Goal: Check status: Check status

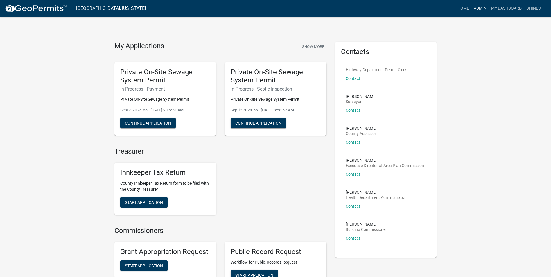
click at [483, 12] on link "Admin" at bounding box center [479, 8] width 17 height 11
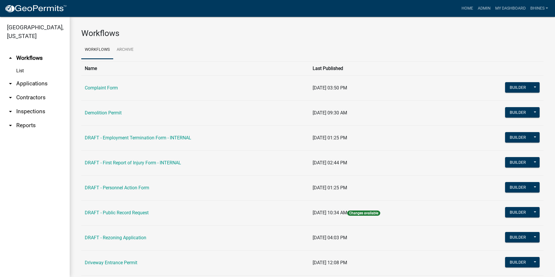
click at [23, 84] on link "arrow_drop_down Applications" at bounding box center [35, 84] width 70 height 14
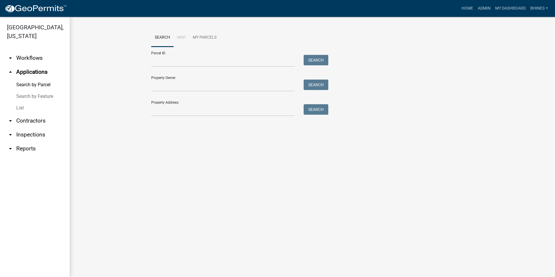
click at [21, 107] on link "List" at bounding box center [35, 108] width 70 height 12
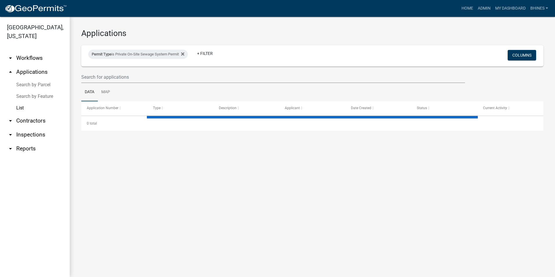
select select "3: 100"
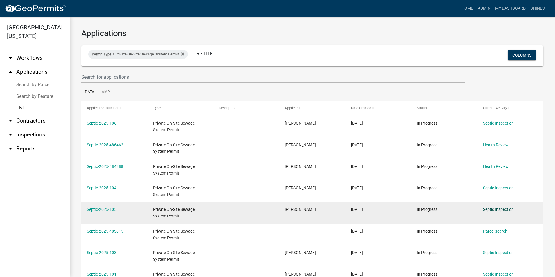
click at [495, 210] on link "Septic Inspection" at bounding box center [498, 209] width 31 height 5
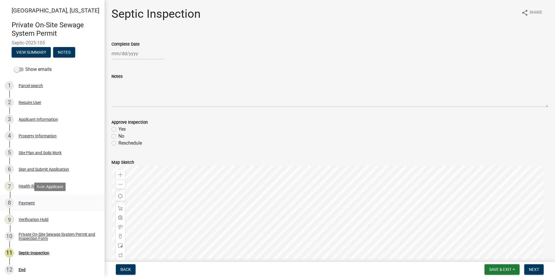
drag, startPoint x: 32, startPoint y: 201, endPoint x: 27, endPoint y: 207, distance: 7.8
click at [32, 201] on div "Payment" at bounding box center [27, 203] width 16 height 4
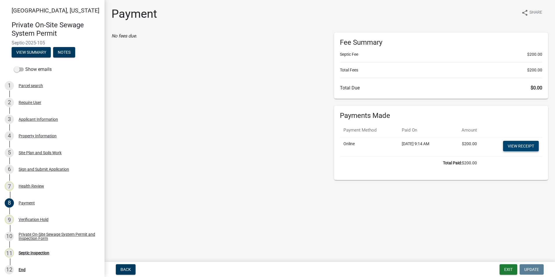
click at [519, 147] on link "View receipt" at bounding box center [521, 146] width 36 height 10
click at [52, 232] on div "10 Private On-Site Sewage System Permit and Inspection Form" at bounding box center [50, 236] width 91 height 9
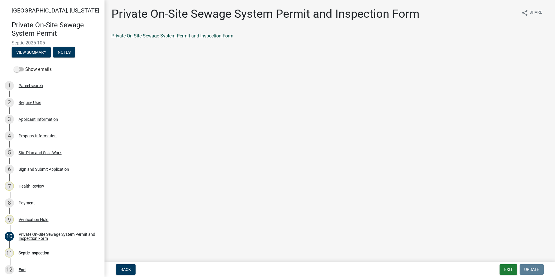
click at [150, 37] on link "Private On-Site Sewage System Permit and Inspection Form" at bounding box center [172, 36] width 122 height 6
click at [32, 151] on div "Site Plan and Soils Work" at bounding box center [40, 153] width 43 height 4
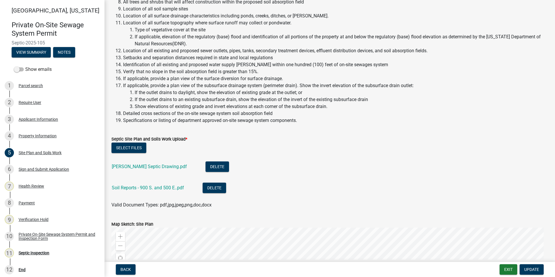
scroll to position [145, 0]
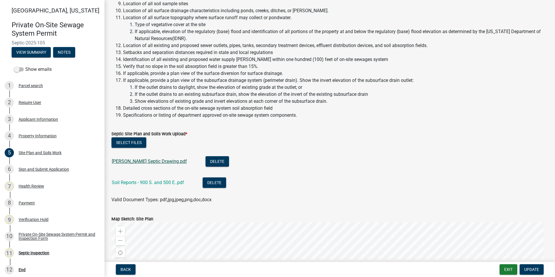
click at [149, 160] on link "[PERSON_NAME] Septic Drawing.pdf" at bounding box center [149, 162] width 75 height 6
click at [136, 183] on link "Soil Reports - 900 S. and 500 E..pdf" at bounding box center [148, 183] width 72 height 6
click at [33, 205] on div "Payment" at bounding box center [27, 203] width 16 height 4
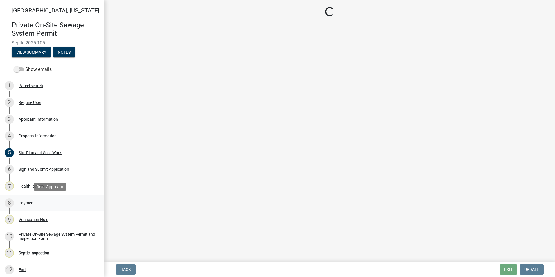
scroll to position [0, 0]
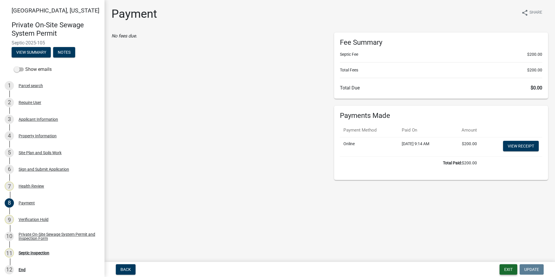
click at [509, 268] on button "Exit" at bounding box center [509, 269] width 18 height 10
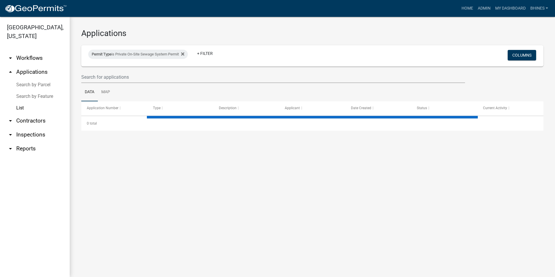
select select "3: 100"
